Goal: Register for event/course

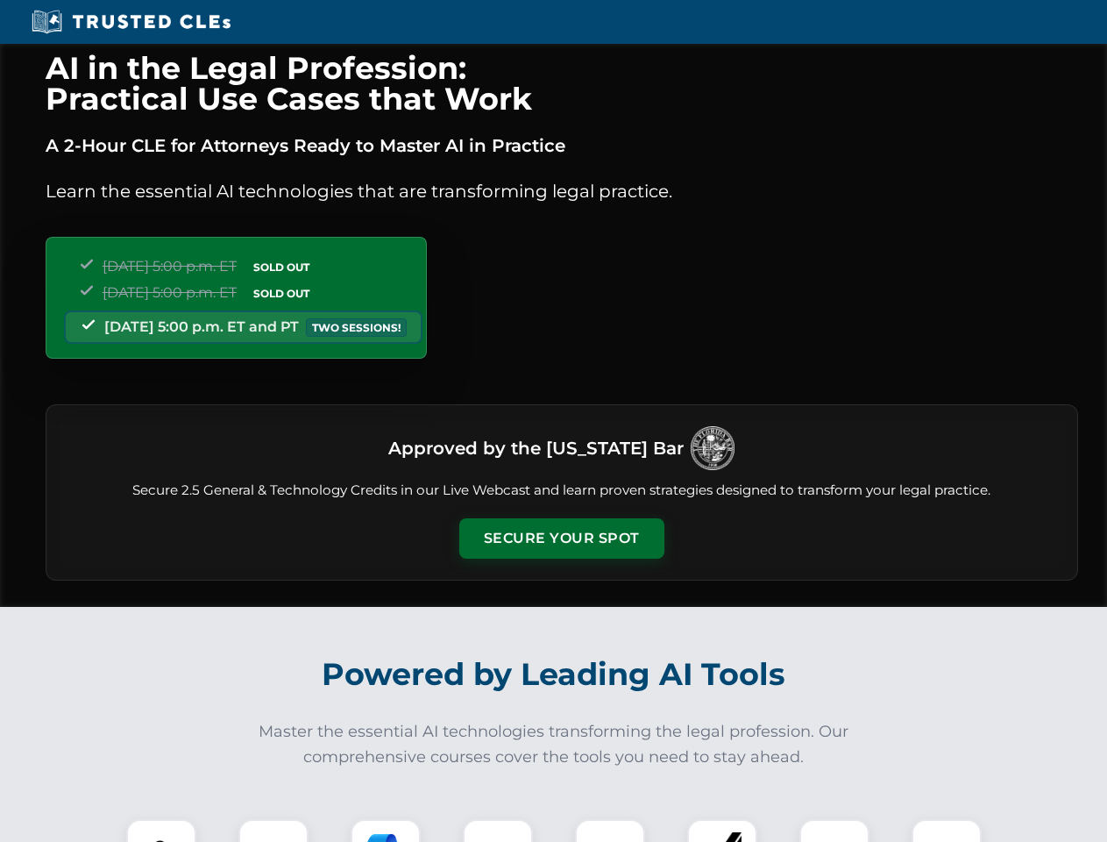
click at [561, 538] on button "Secure Your Spot" at bounding box center [561, 538] width 205 height 40
click at [161, 830] on img at bounding box center [161, 854] width 51 height 51
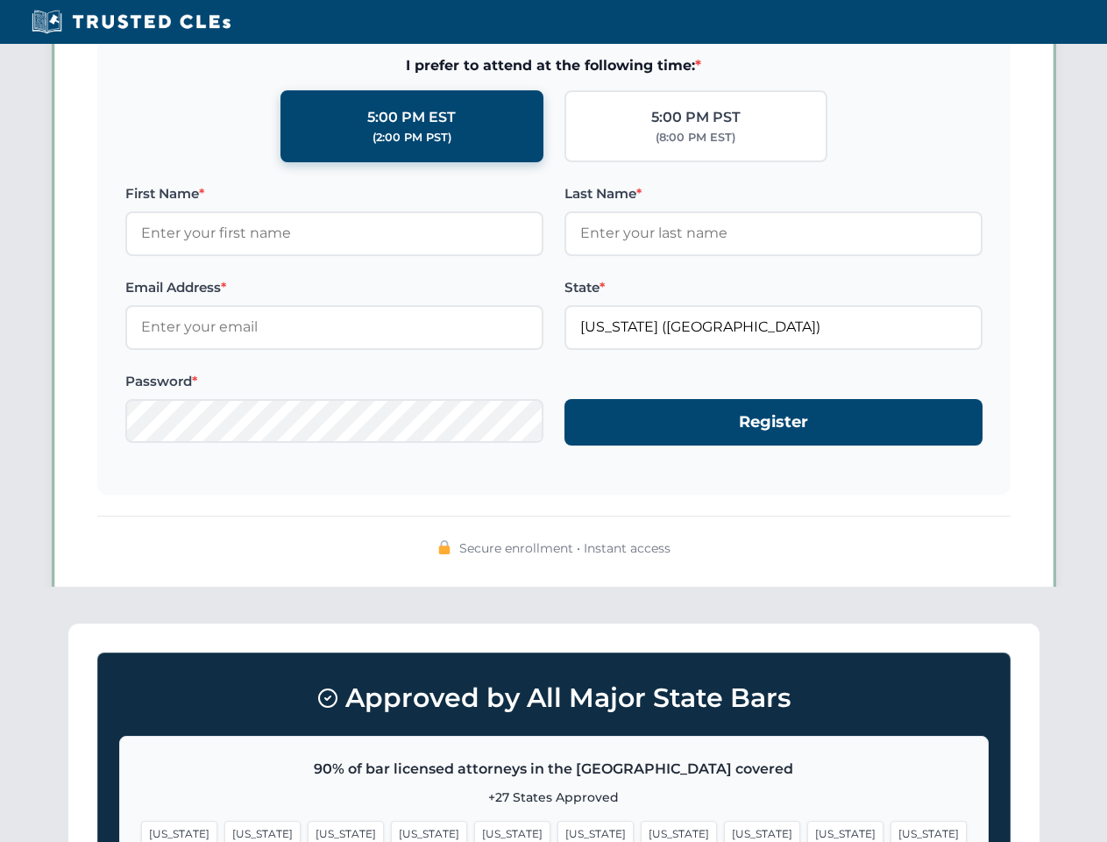
click at [641, 830] on span "[US_STATE]" at bounding box center [679, 833] width 76 height 25
click at [808, 830] on span "[US_STATE]" at bounding box center [846, 833] width 76 height 25
